Goal: Task Accomplishment & Management: Manage account settings

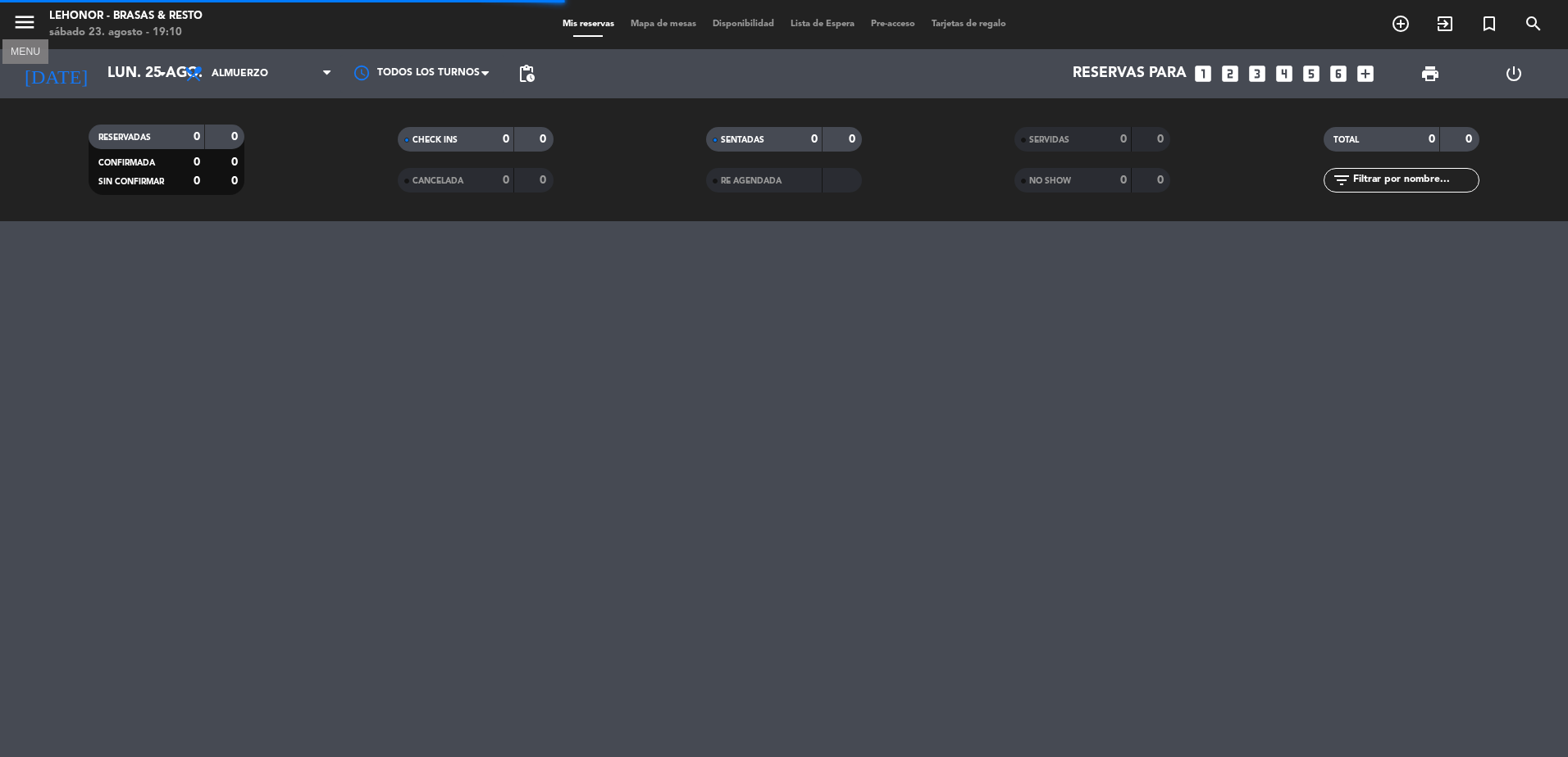
click at [29, 24] on icon "menu" at bounding box center [24, 22] width 24 height 24
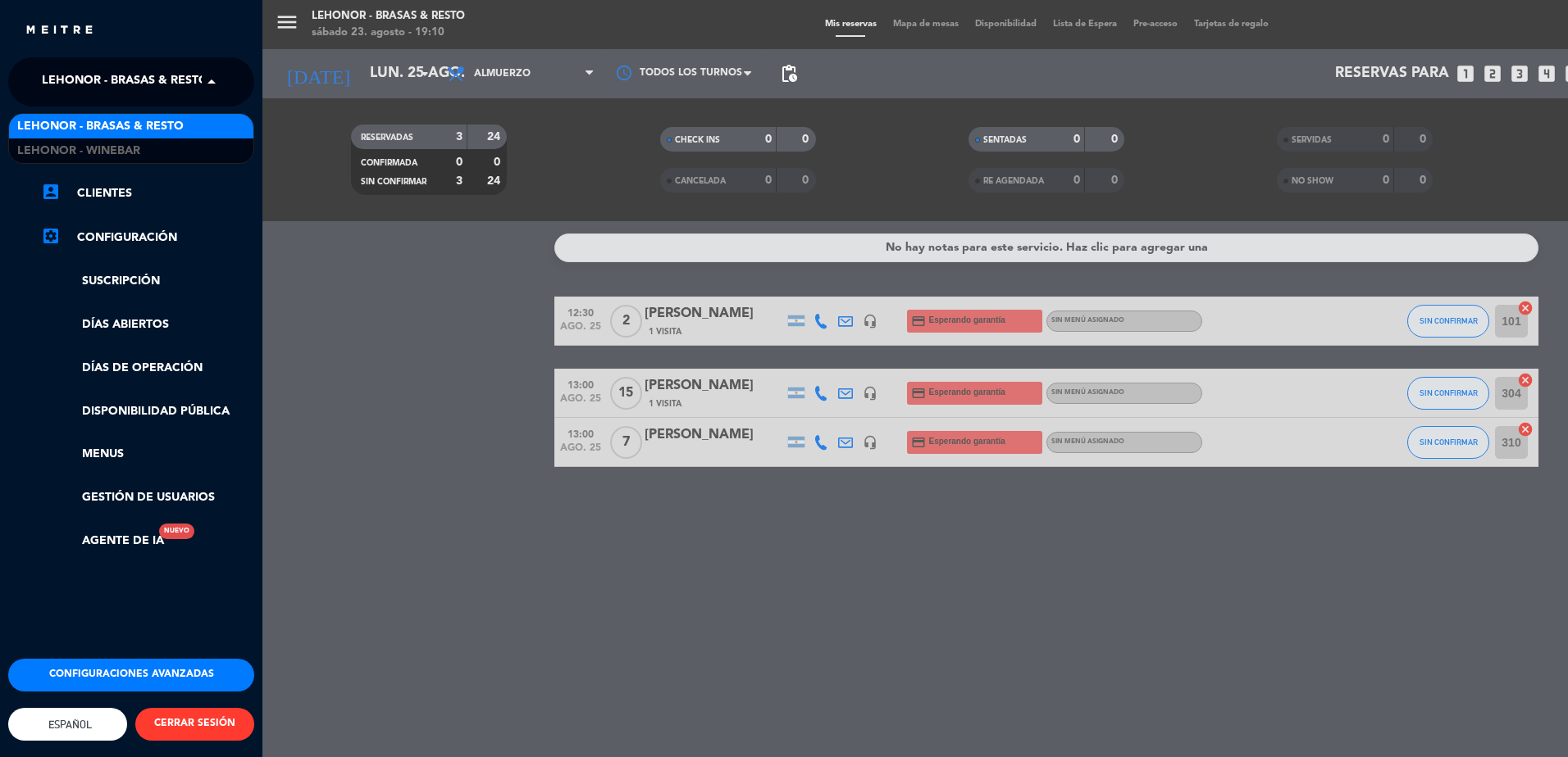
click at [90, 84] on span "Lehonor - Brasas & Resto" at bounding box center [125, 82] width 166 height 34
click at [101, 142] on span "Lehonor - Winebar" at bounding box center [79, 151] width 123 height 19
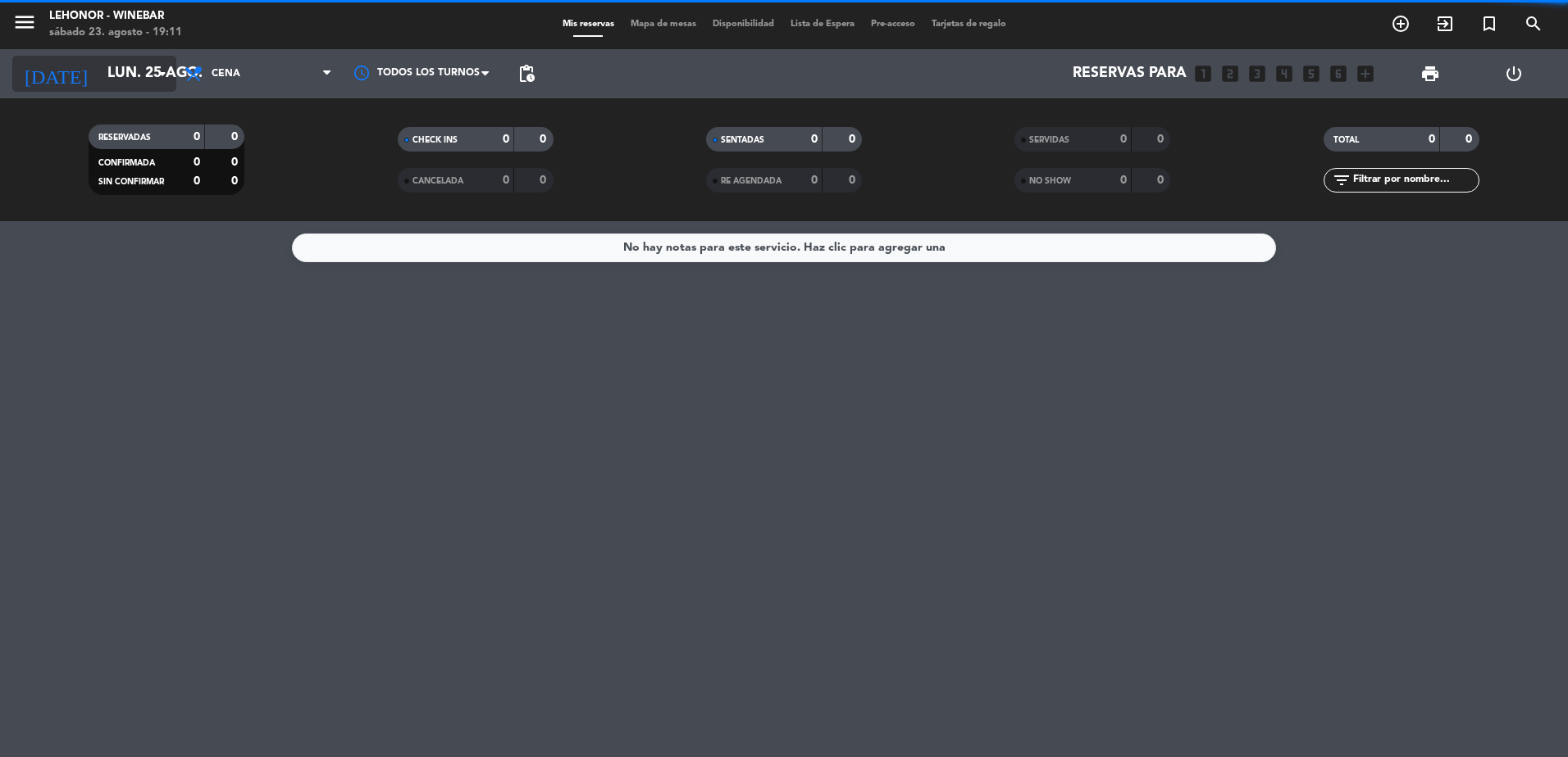
click at [130, 79] on input "lun. 25 ago." at bounding box center [195, 73] width 190 height 33
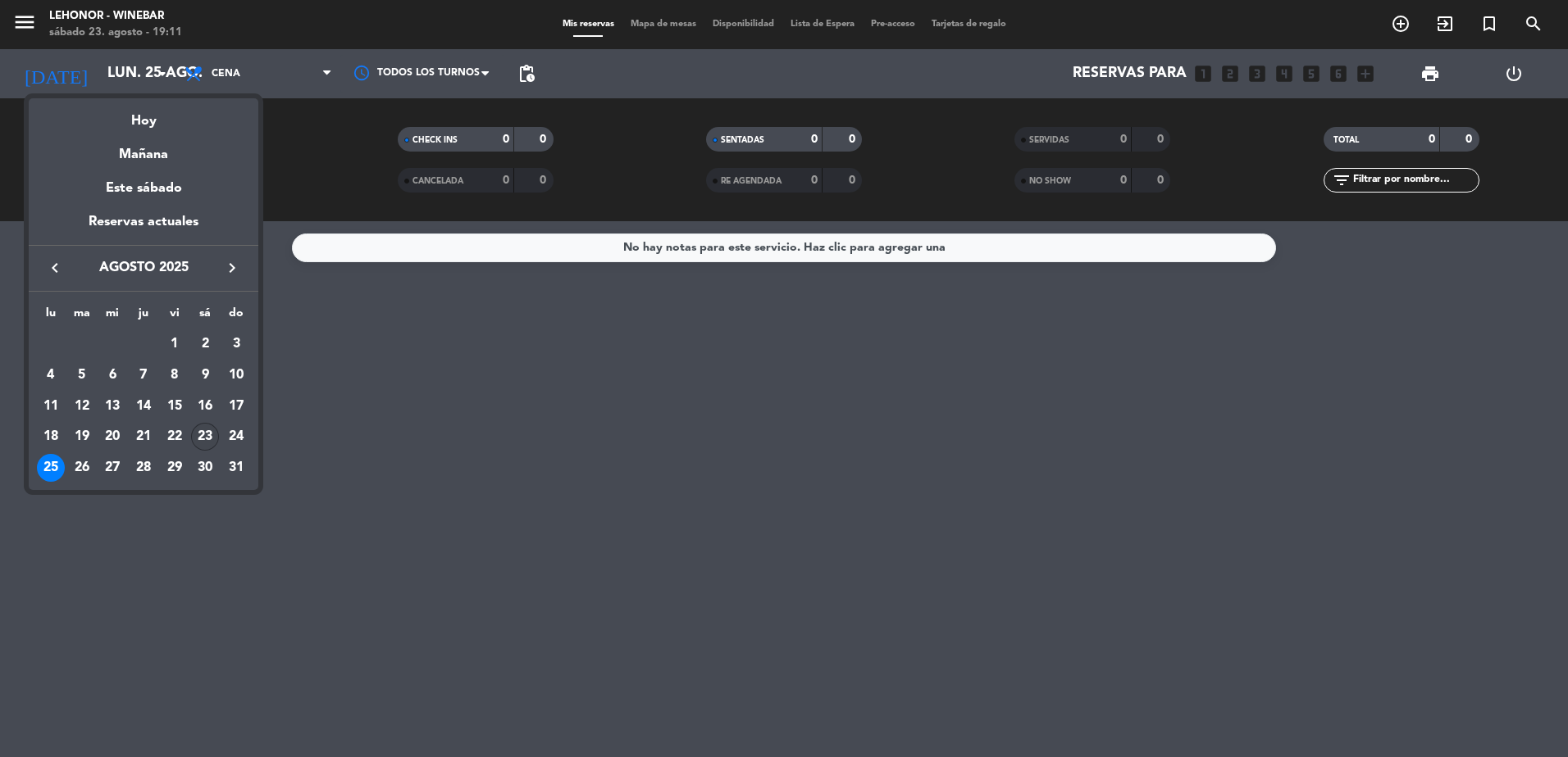
click at [204, 432] on div "23" at bounding box center [204, 437] width 28 height 28
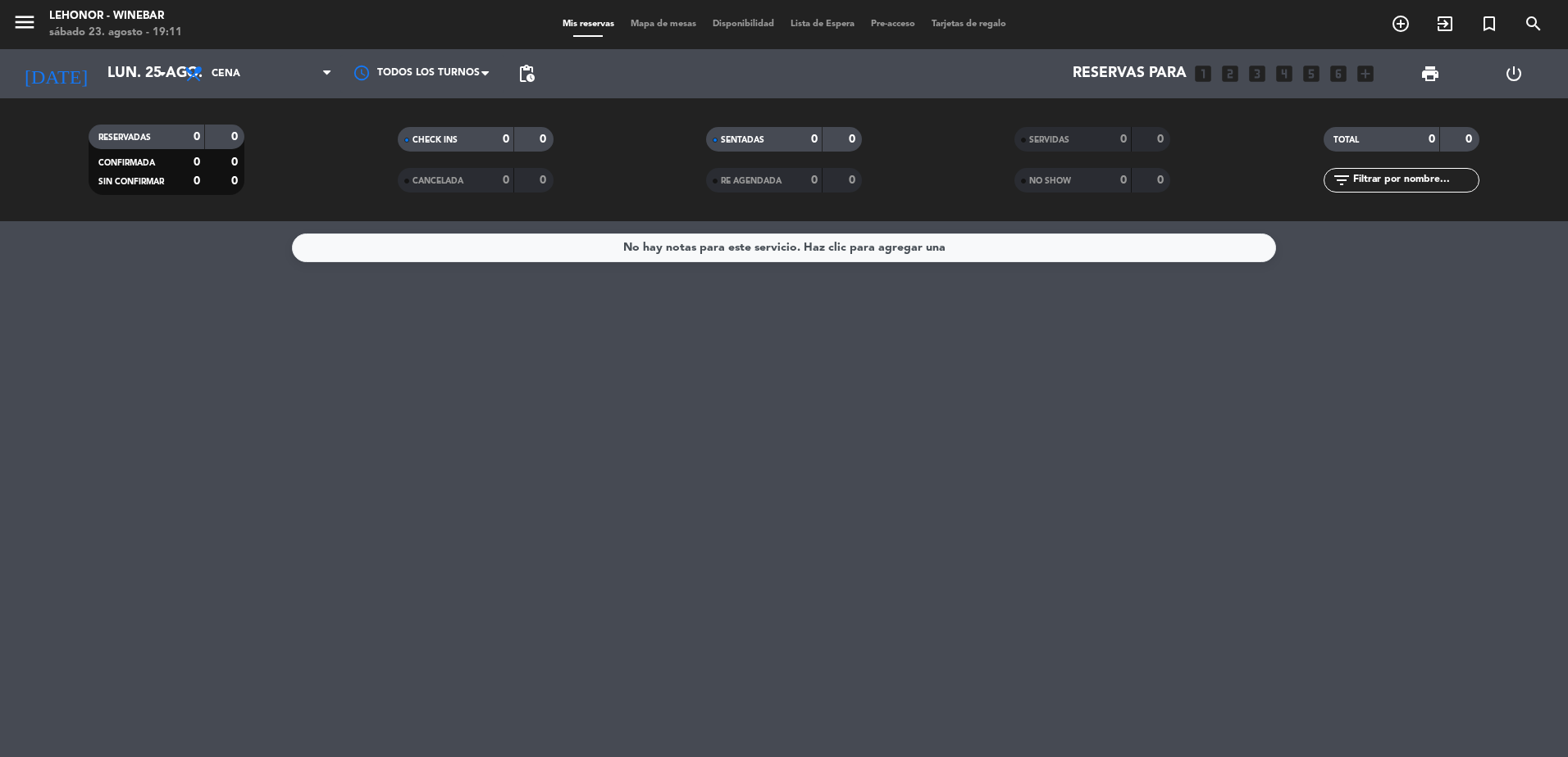
type input "sáb. 23 ago."
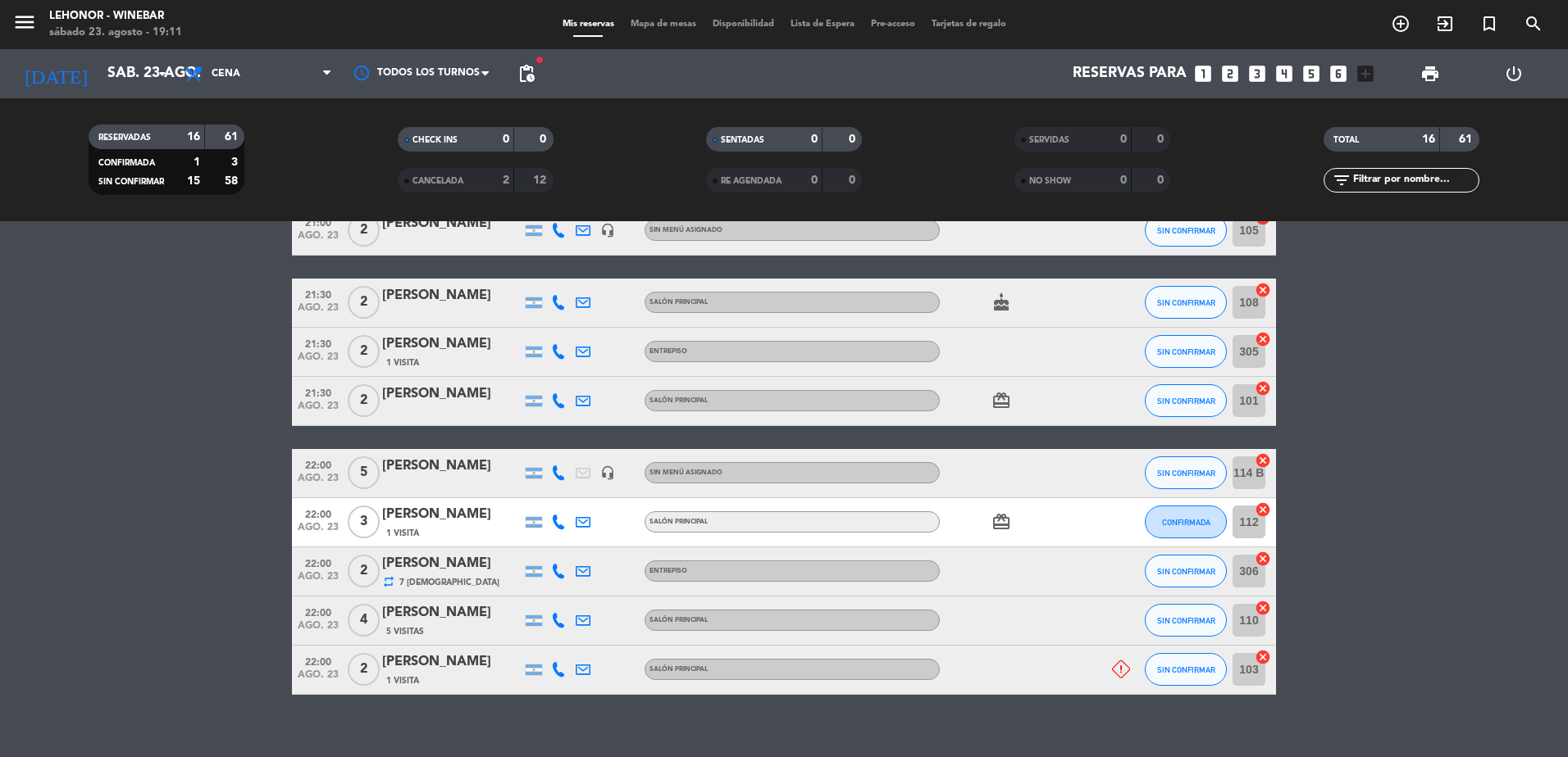
scroll to position [716, 0]
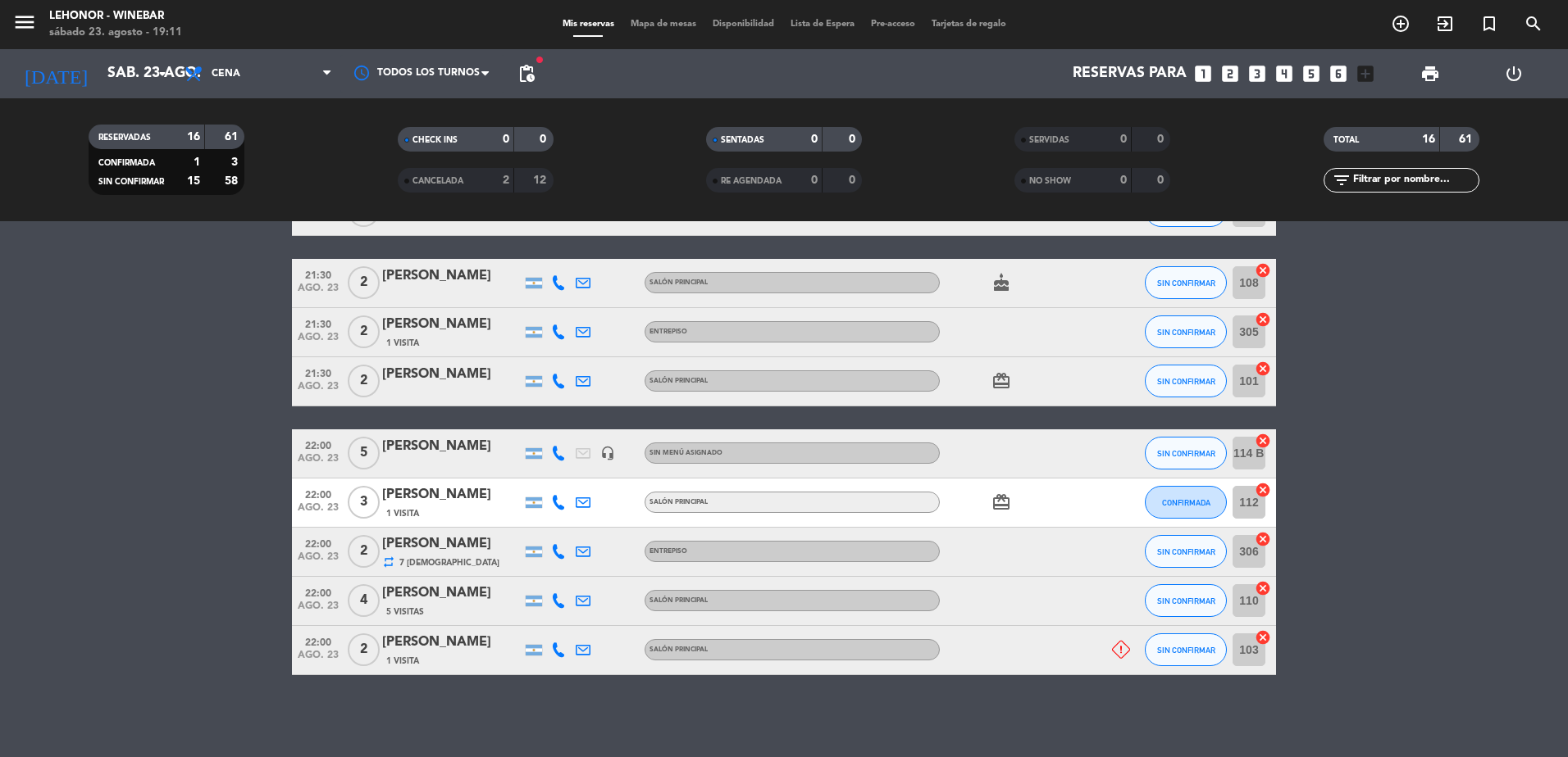
click at [499, 622] on div "22:00 ago. 23 4 [PERSON_NAME] szwom 5 Visitas SALÓN PRINCIPAL SIN CONFIRMAR 110…" at bounding box center [784, 601] width 984 height 49
click at [483, 629] on div "22:00 ago. 23 2 [PERSON_NAME] 1 Visita SALÓN PRINCIPAL SIN CONFIRMAR 103 cancel" at bounding box center [784, 650] width 984 height 49
click at [480, 651] on div "[PERSON_NAME]" at bounding box center [451, 643] width 139 height 22
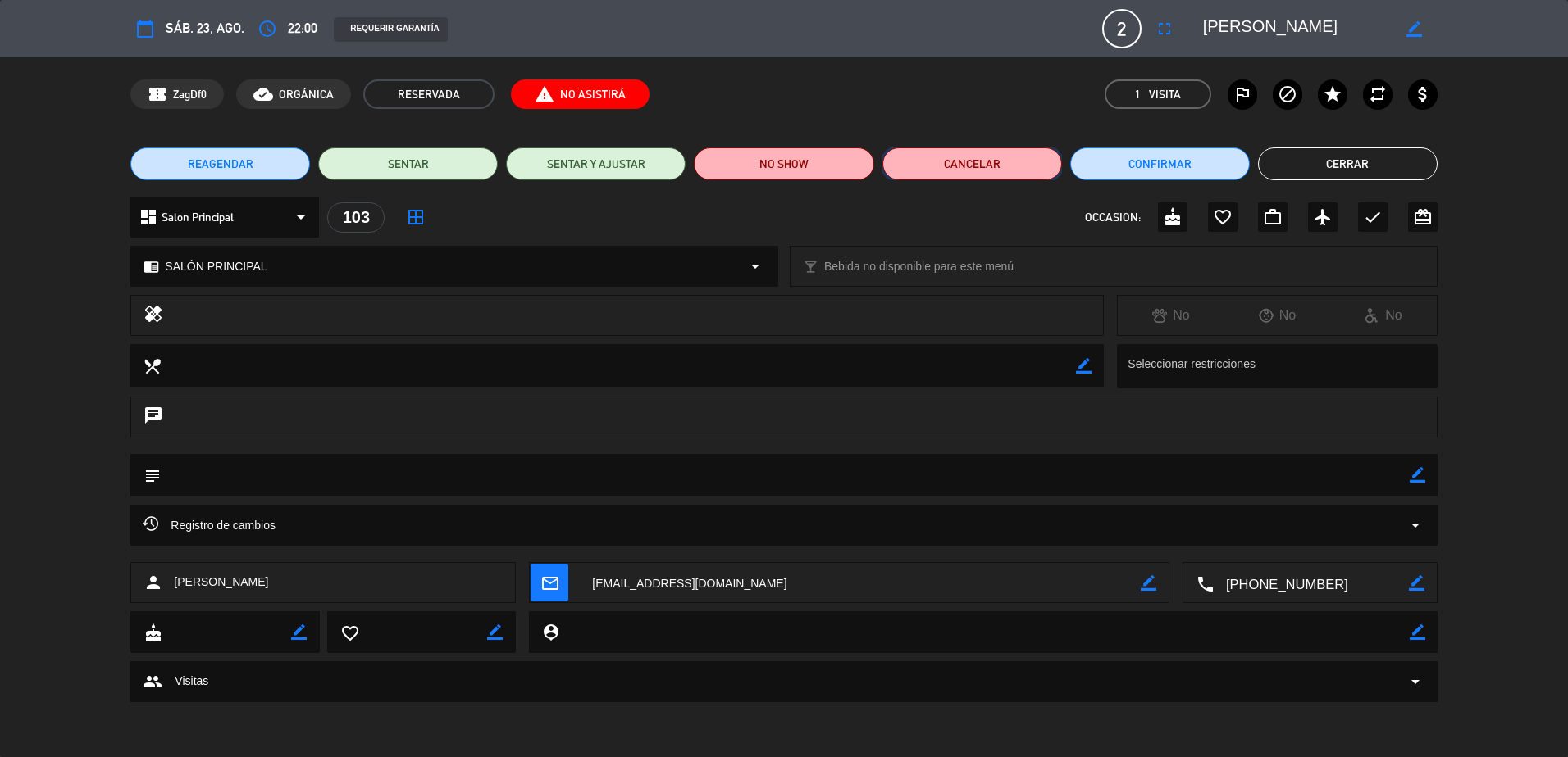
click at [977, 164] on button "Cancelar" at bounding box center [972, 164] width 179 height 33
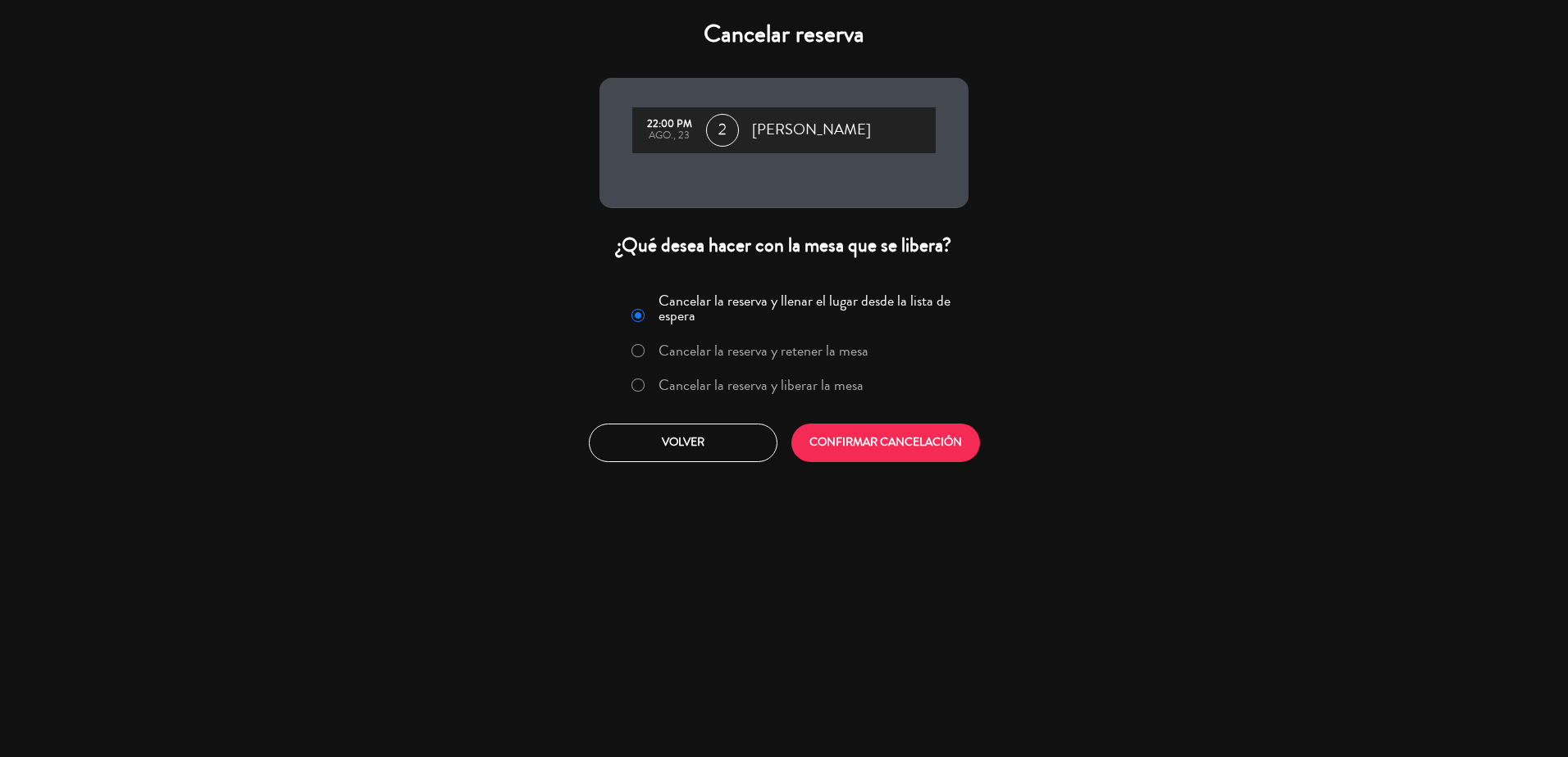
click at [636, 388] on input "Cancelar la reserva y liberar la mesa" at bounding box center [637, 384] width 11 height 11
radio input "true"
click at [847, 441] on button "CONFIRMAR CANCELACIÓN" at bounding box center [885, 443] width 188 height 39
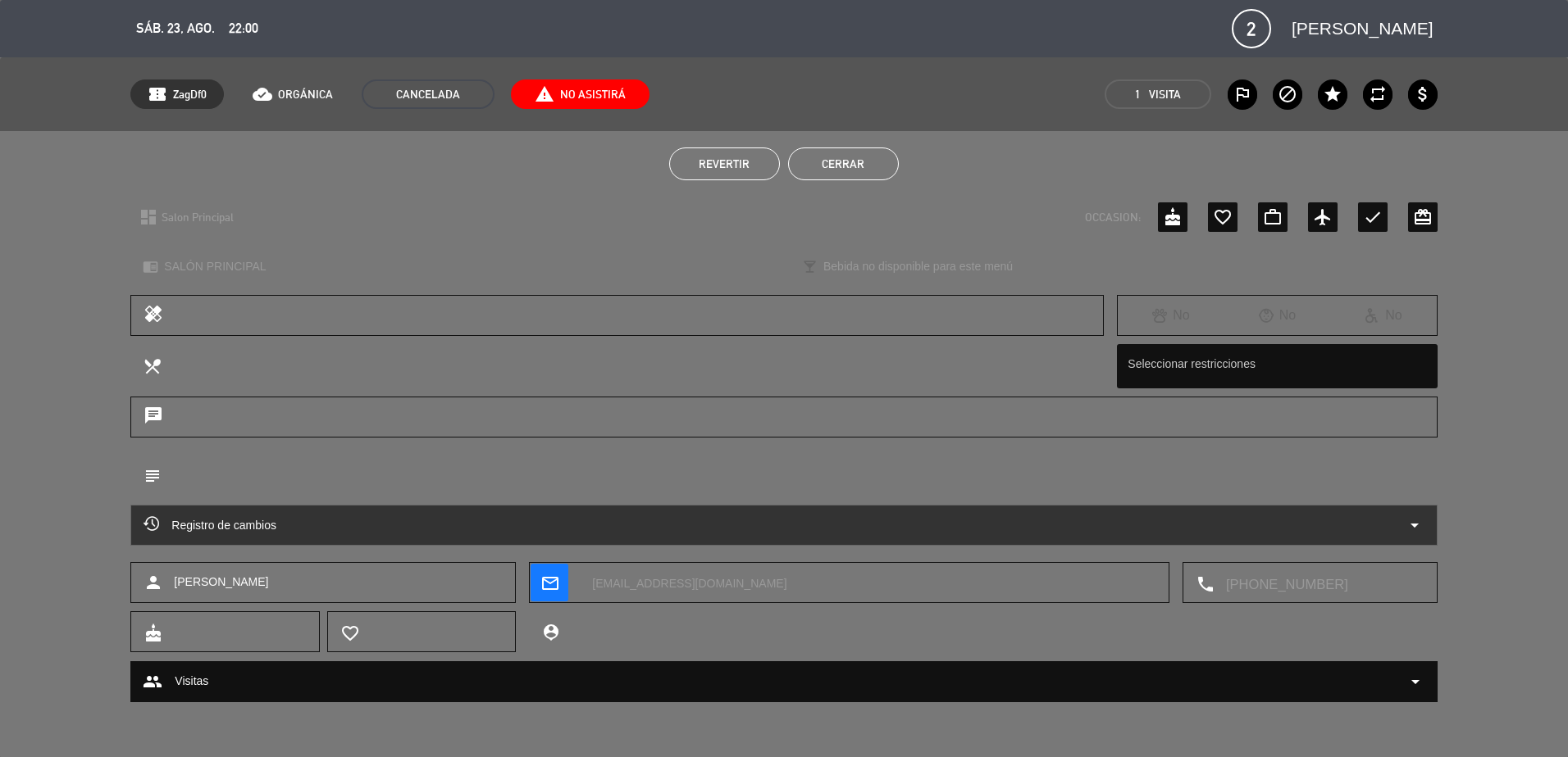
click at [861, 166] on button "Cerrar" at bounding box center [843, 164] width 110 height 33
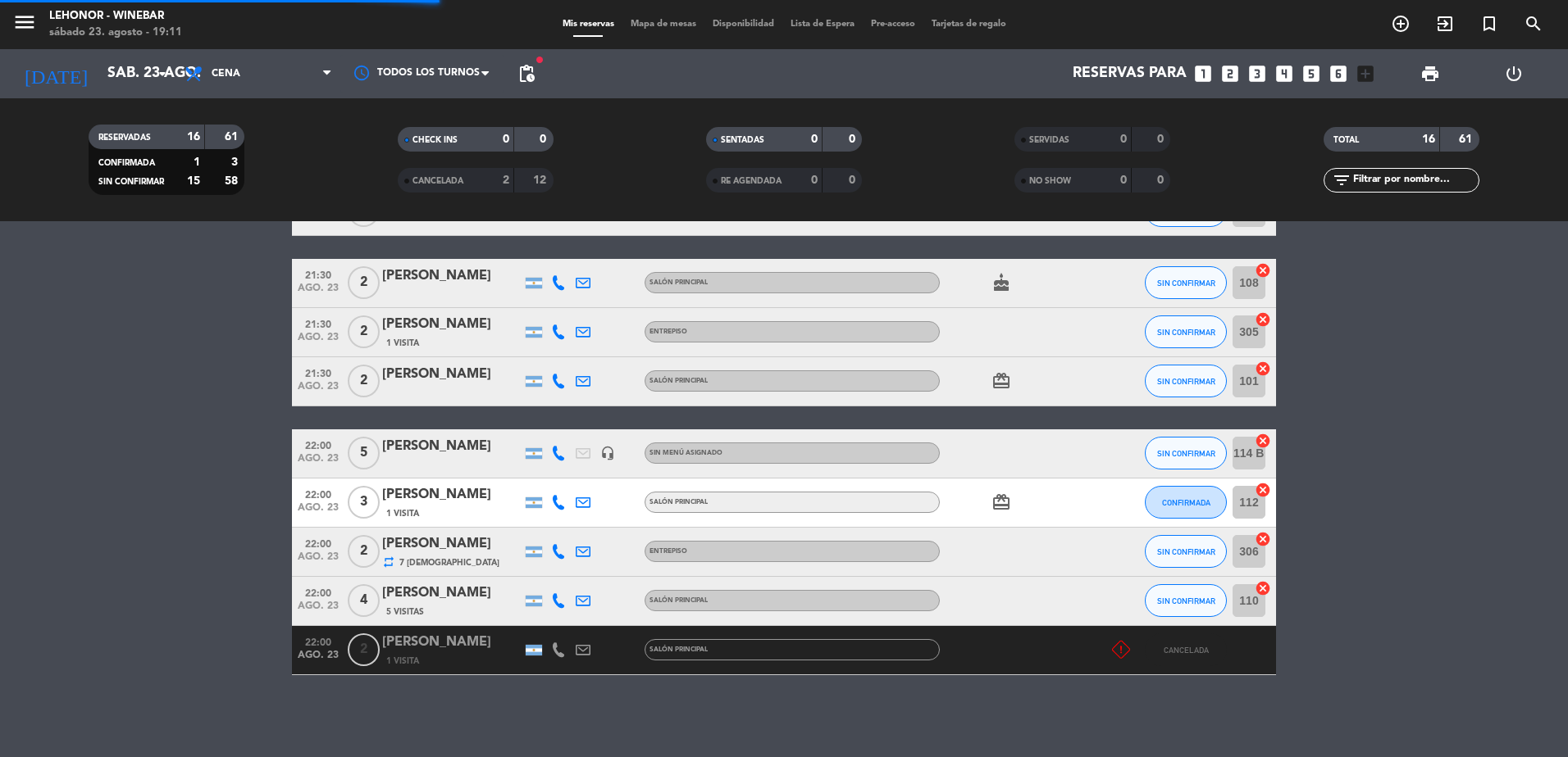
scroll to position [599, 0]
